Goal: Find contact information: Find contact information

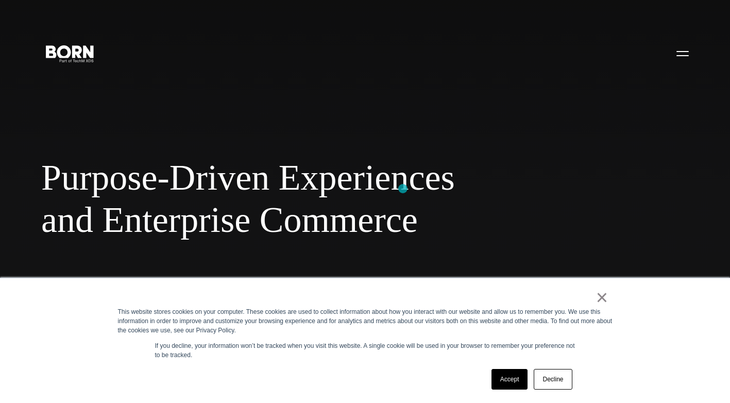
scroll to position [206, 0]
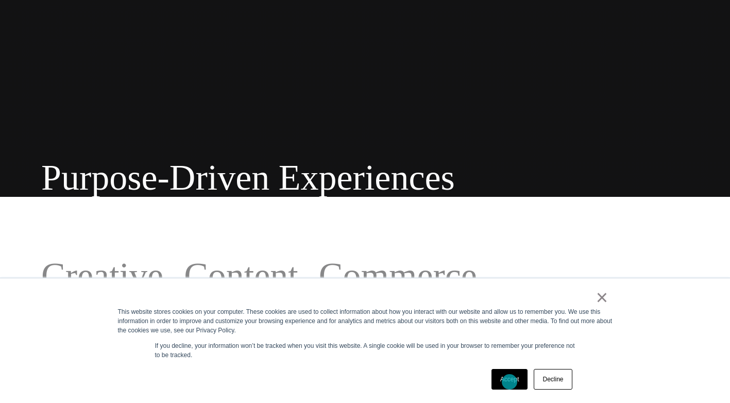
click at [509, 381] on link "Accept" at bounding box center [510, 379] width 37 height 21
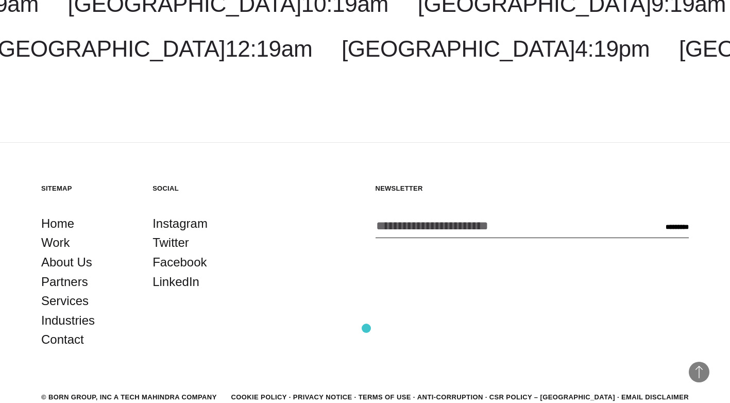
scroll to position [2884, 0]
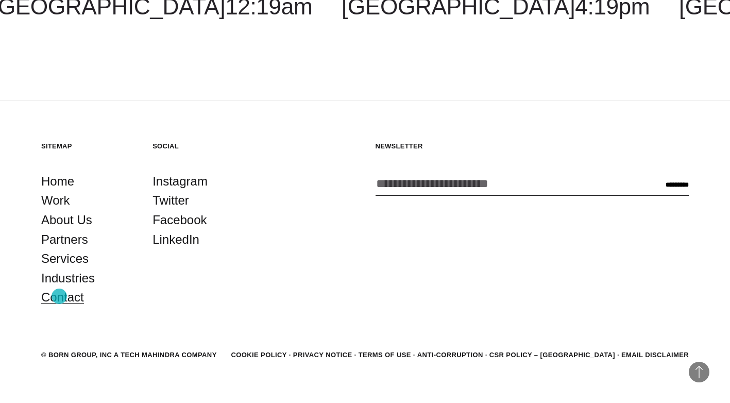
click at [59, 296] on link "Contact" at bounding box center [62, 298] width 43 height 20
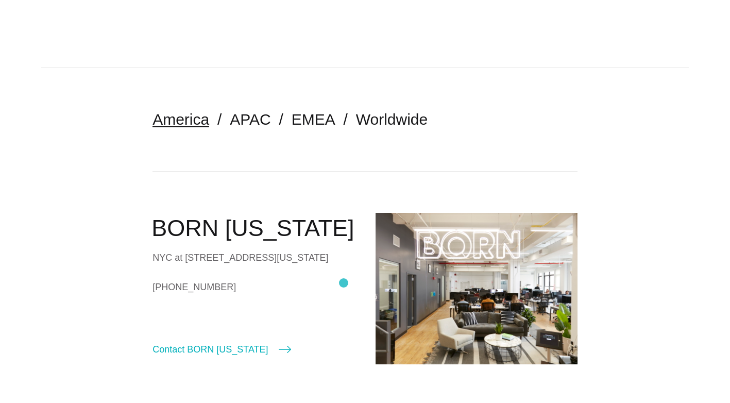
scroll to position [155, 0]
